Goal: Transaction & Acquisition: Purchase product/service

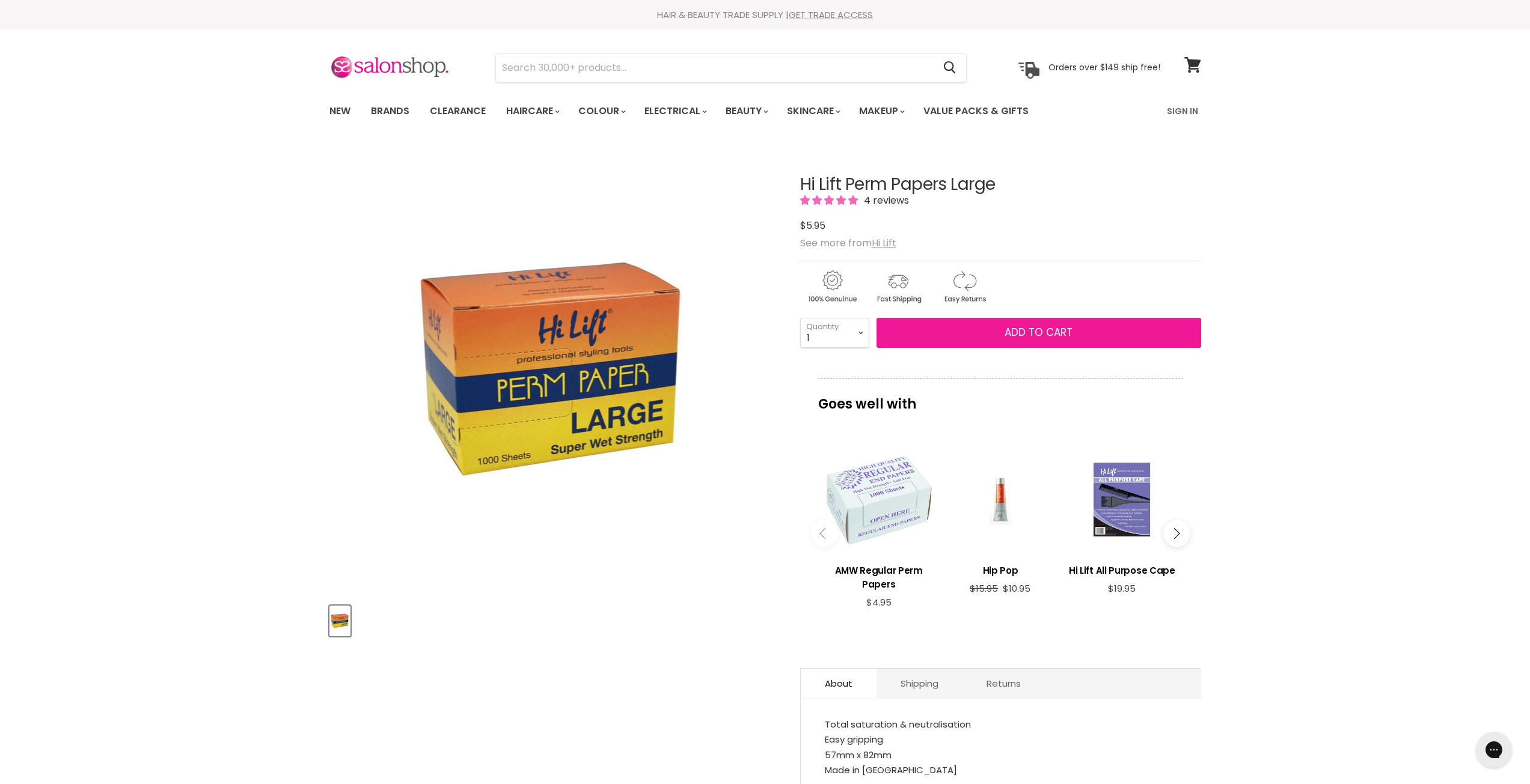
click at [937, 329] on button "Add to cart" at bounding box center [1039, 333] width 325 height 30
click at [1008, 336] on span "Add to cart" at bounding box center [1039, 332] width 68 height 14
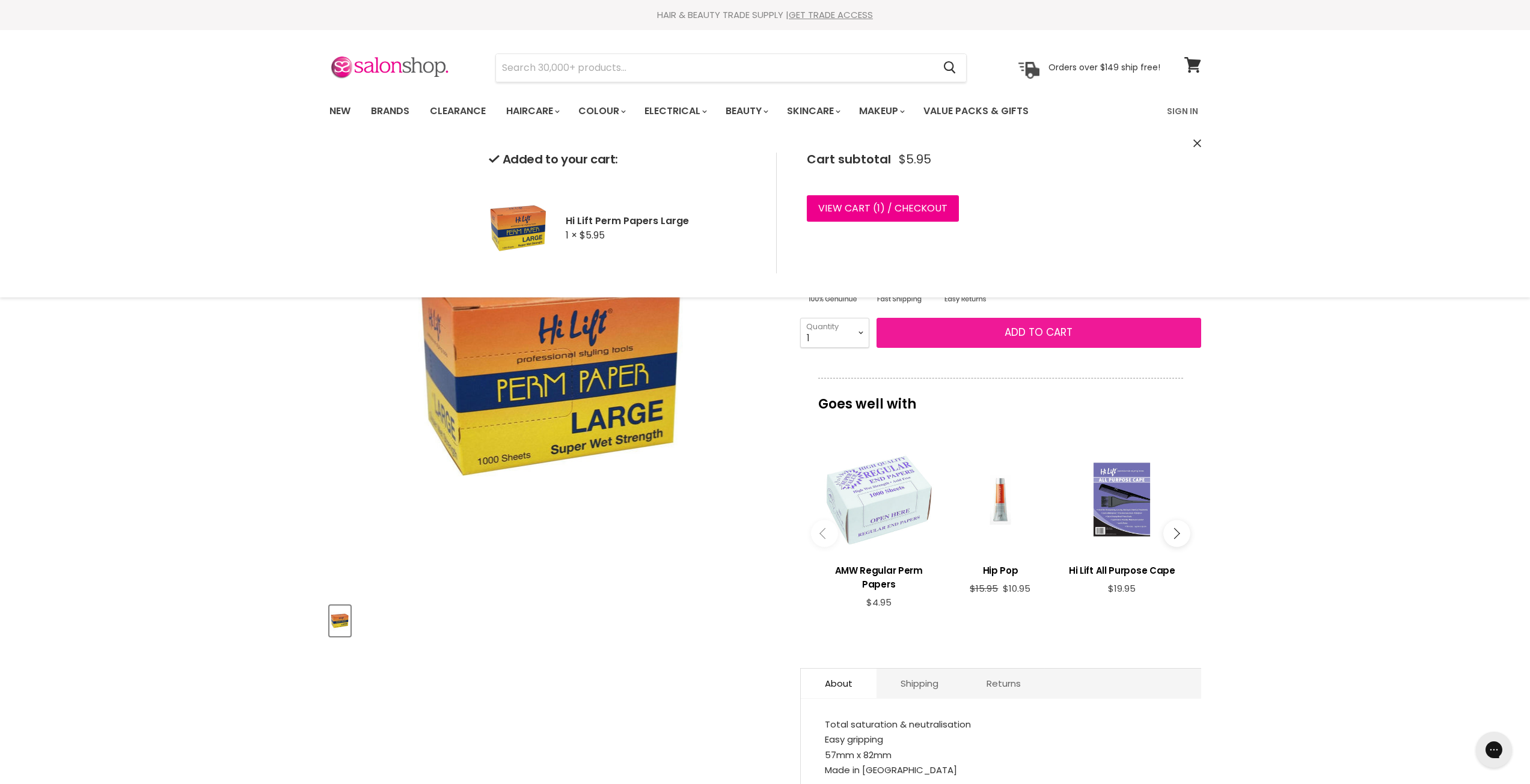
click at [1025, 334] on span "Add to cart" at bounding box center [1039, 332] width 68 height 14
click at [1189, 63] on icon at bounding box center [1192, 65] width 16 height 15
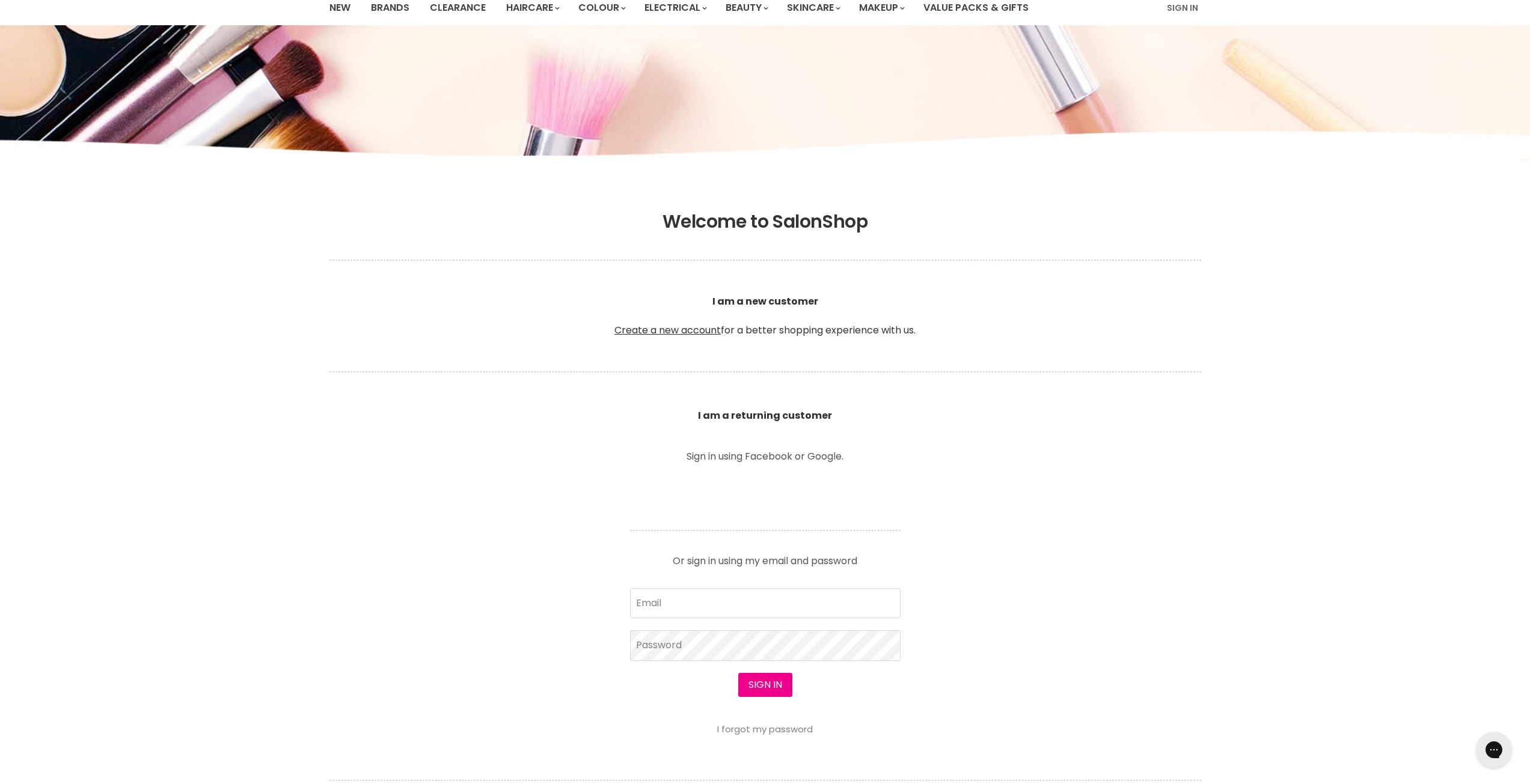
scroll to position [120, 0]
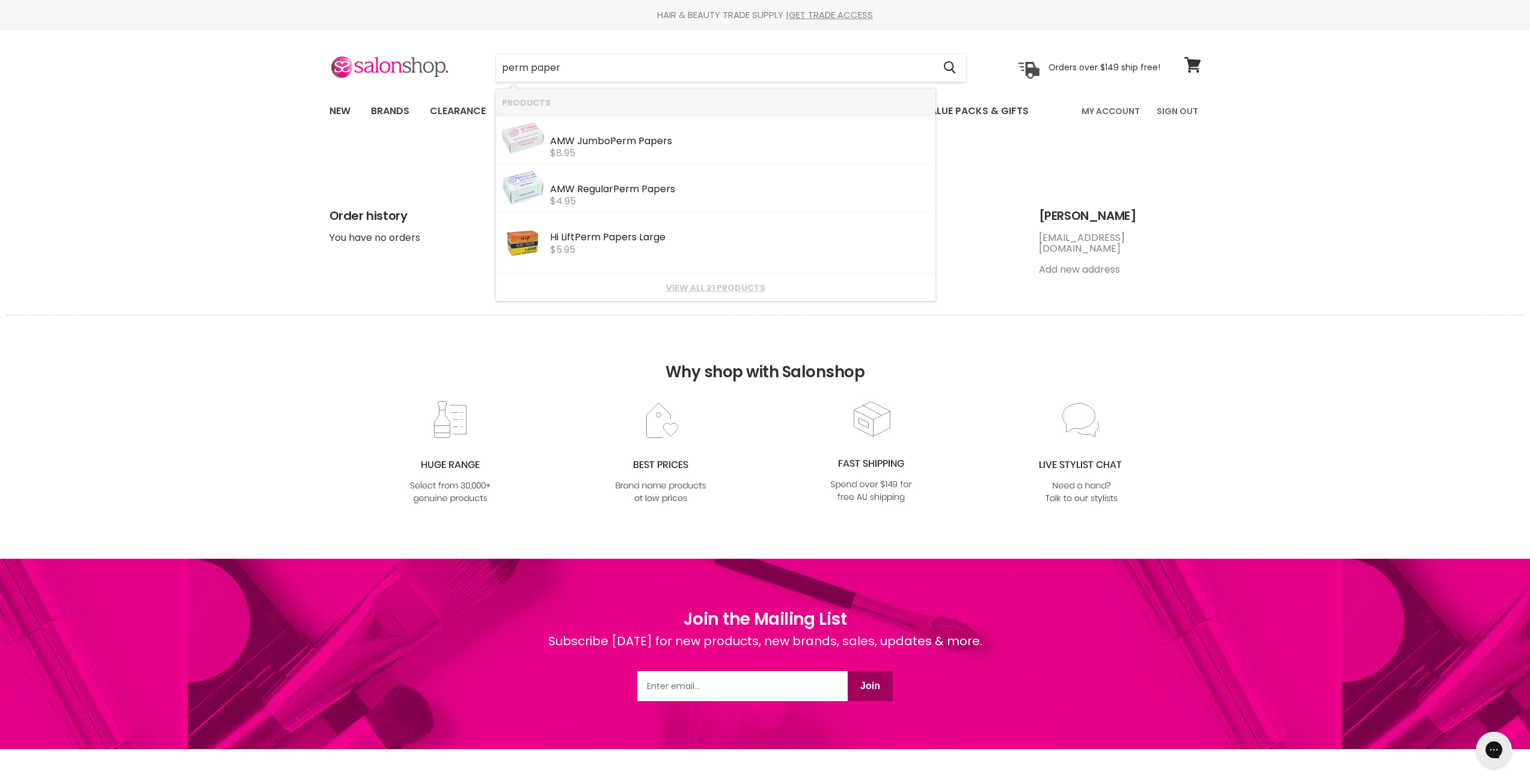
type input "perm papere"
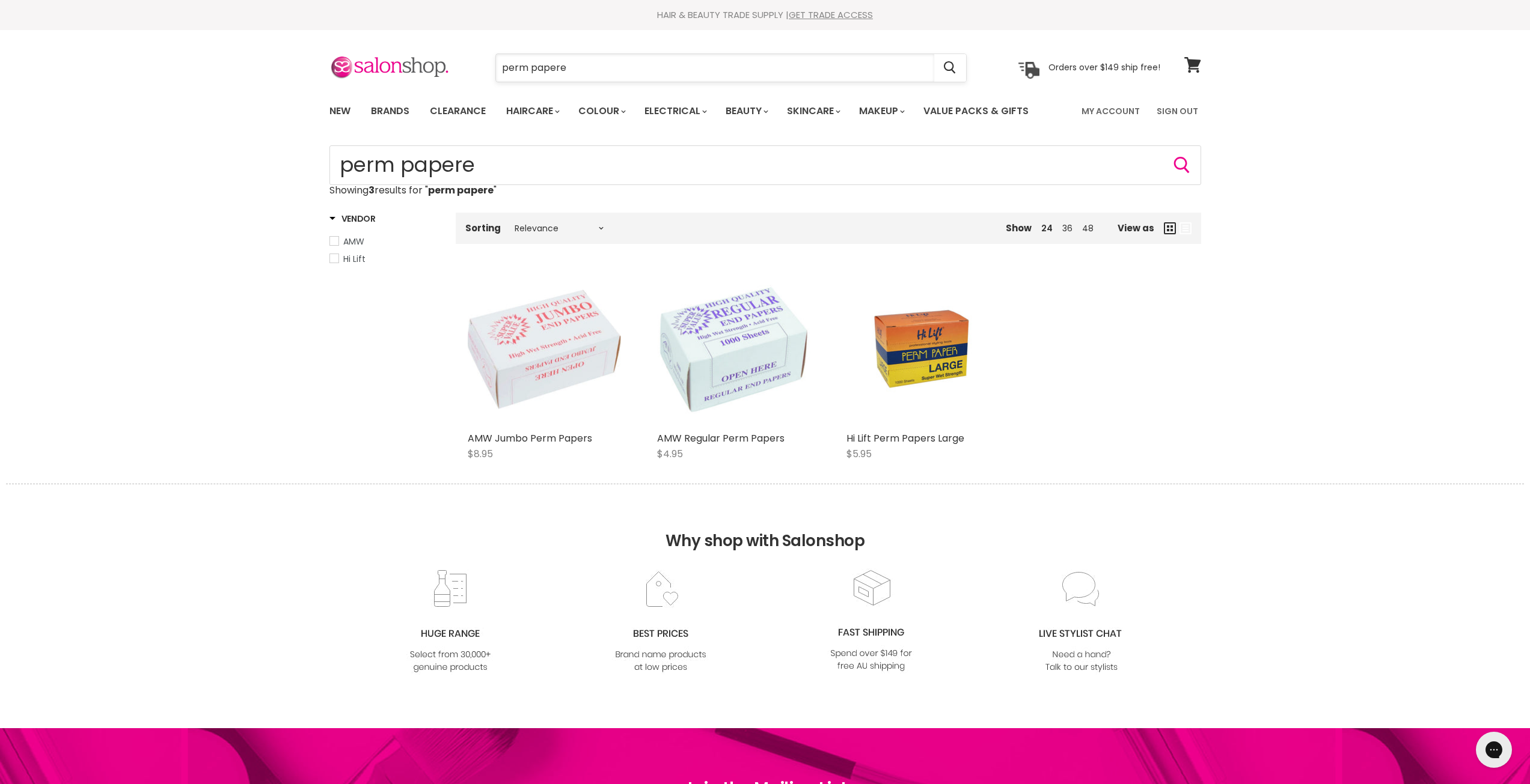
click at [601, 62] on input "perm papere" at bounding box center [715, 68] width 439 height 28
type input "perm paper"
click at [913, 434] on link "Hi Lift Perm Papers Large" at bounding box center [905, 438] width 117 height 14
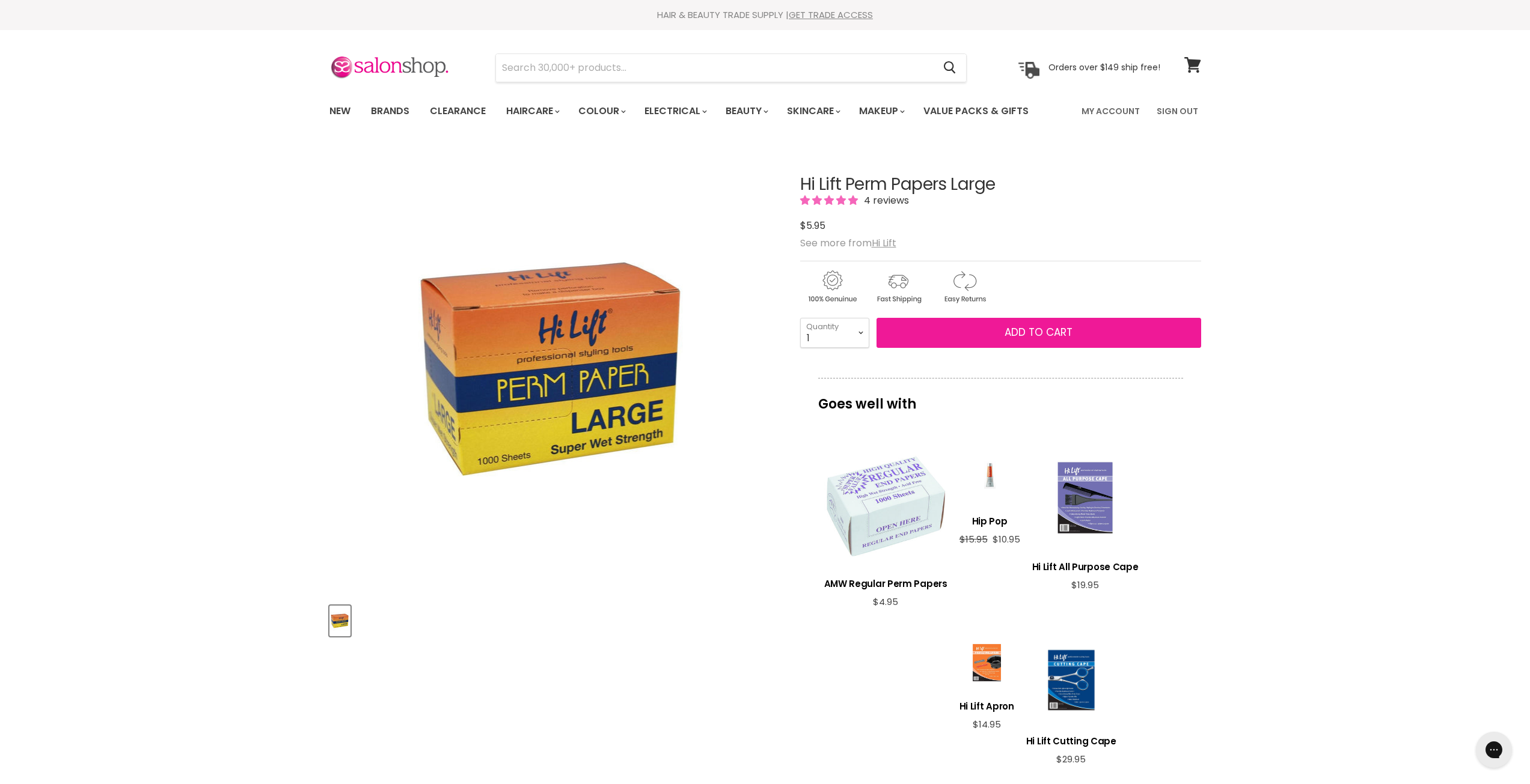
click at [953, 341] on button "Add to cart" at bounding box center [1039, 333] width 325 height 30
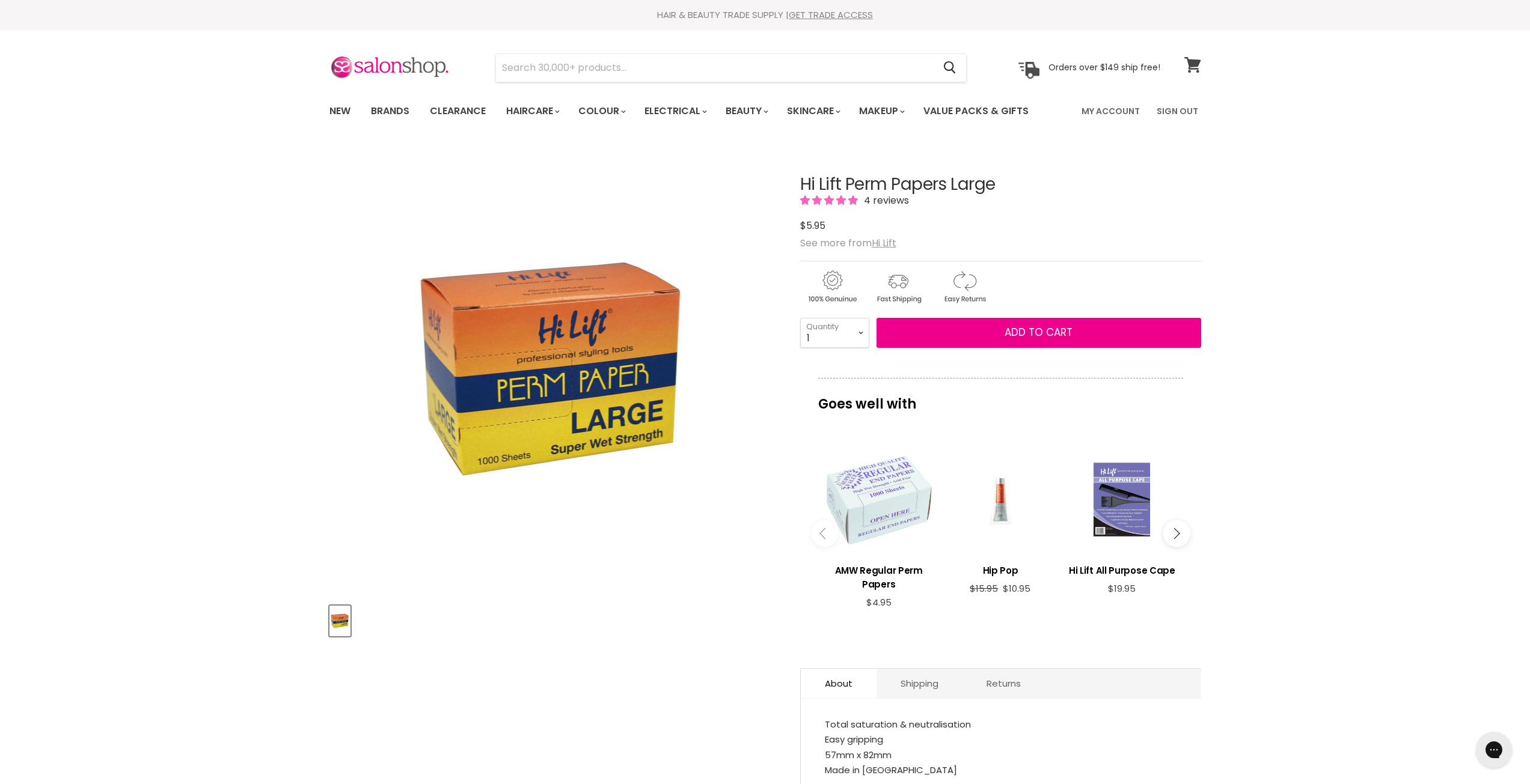
click at [1193, 75] on link "View cart" at bounding box center [1193, 64] width 29 height 28
